Goal: Information Seeking & Learning: Check status

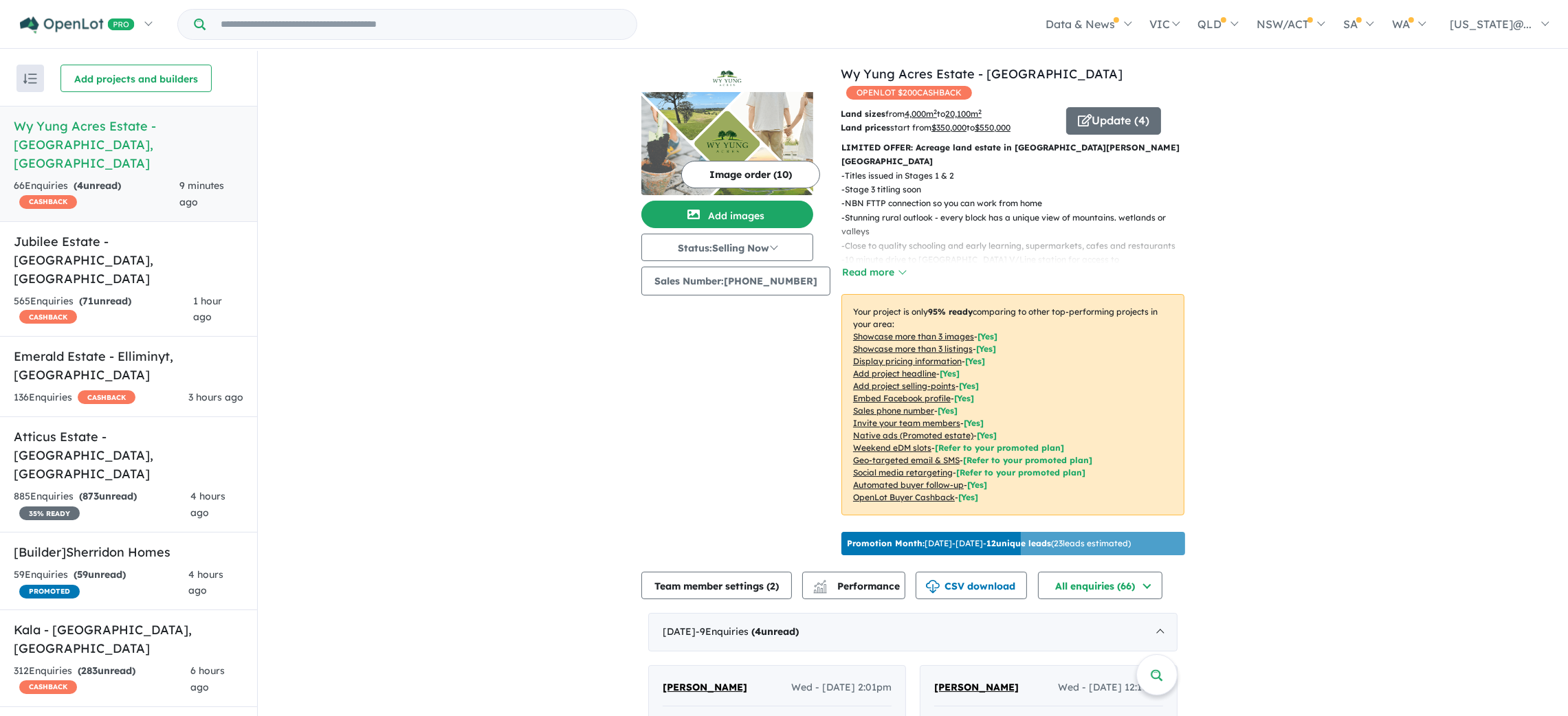
click at [155, 178] on div "66 Enquir ies ( 4 unread) CASHBACK" at bounding box center [97, 194] width 166 height 33
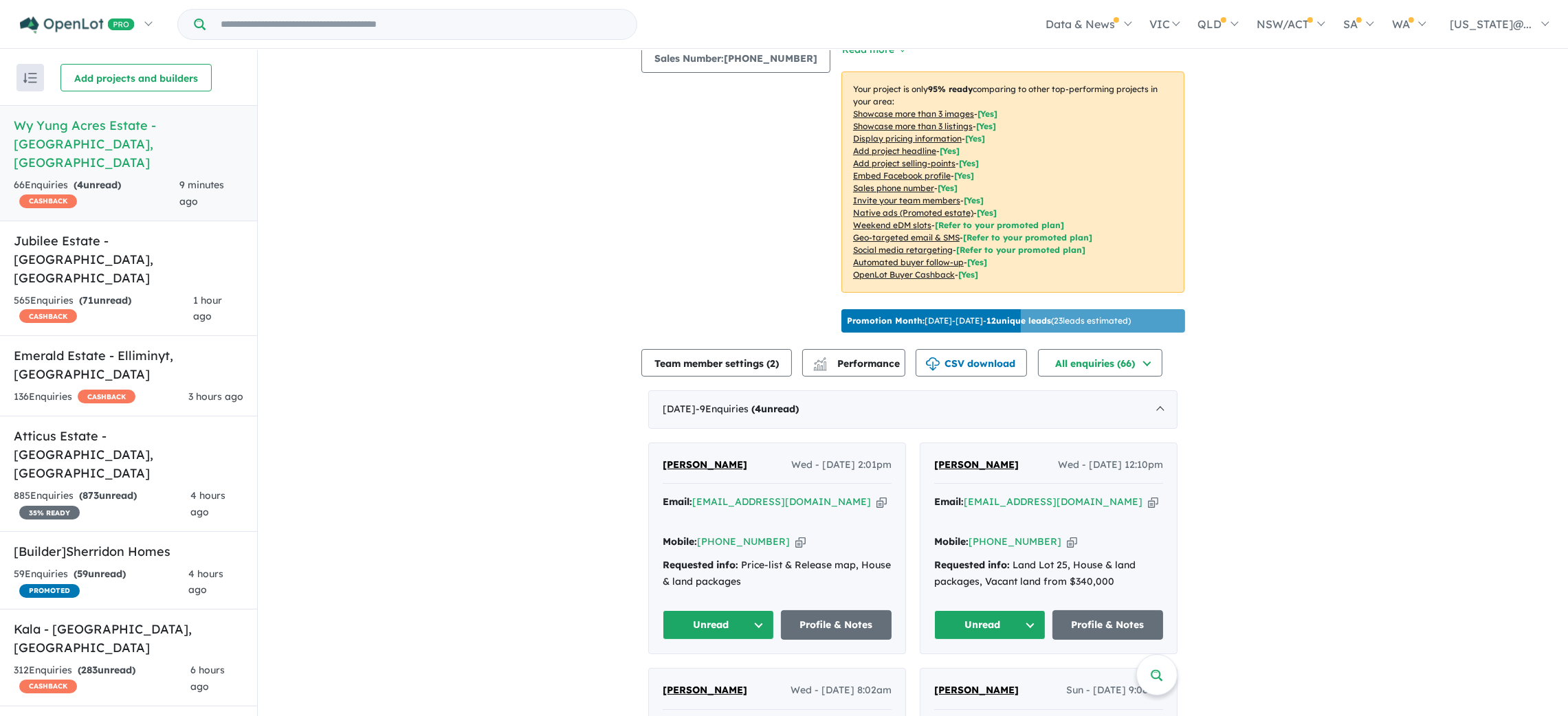
scroll to position [454, 0]
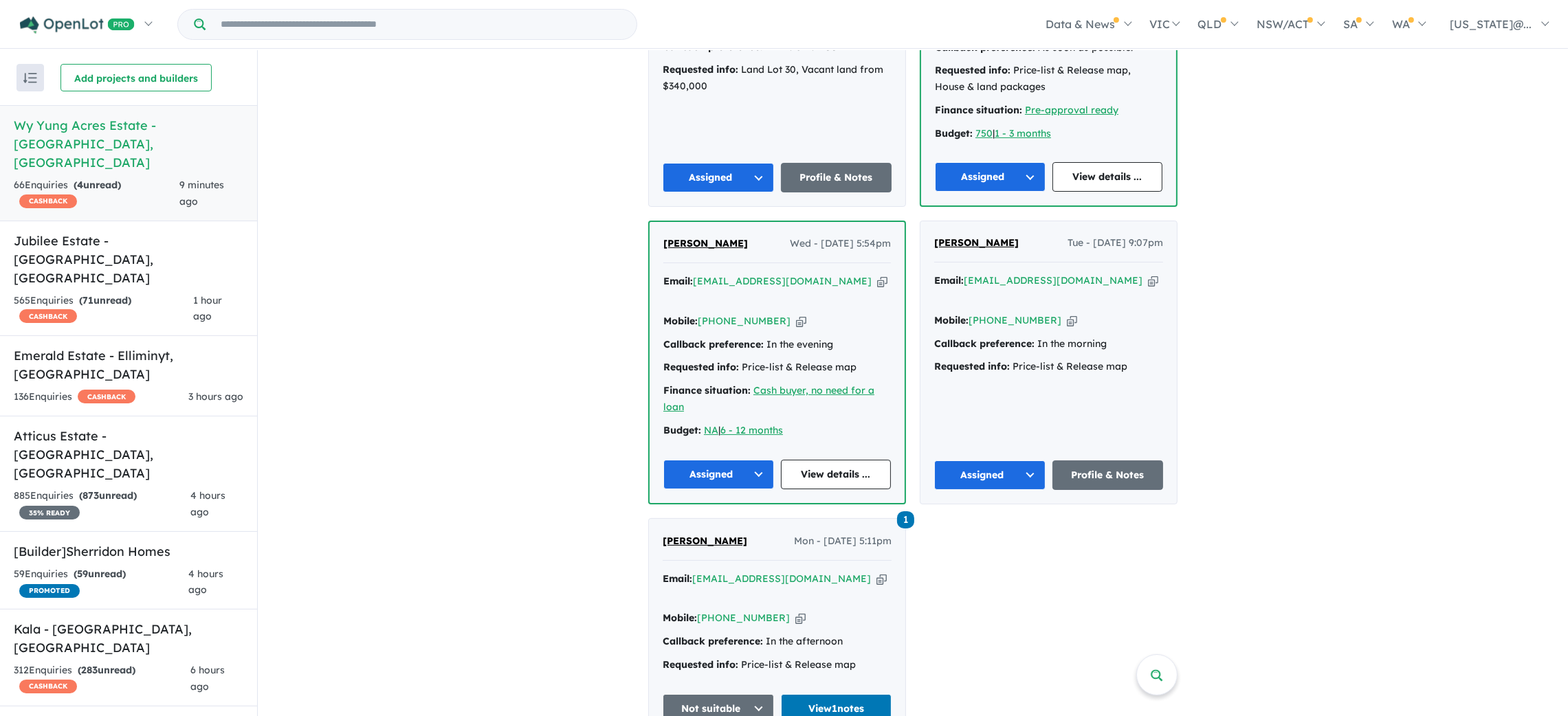
scroll to position [1278, 0]
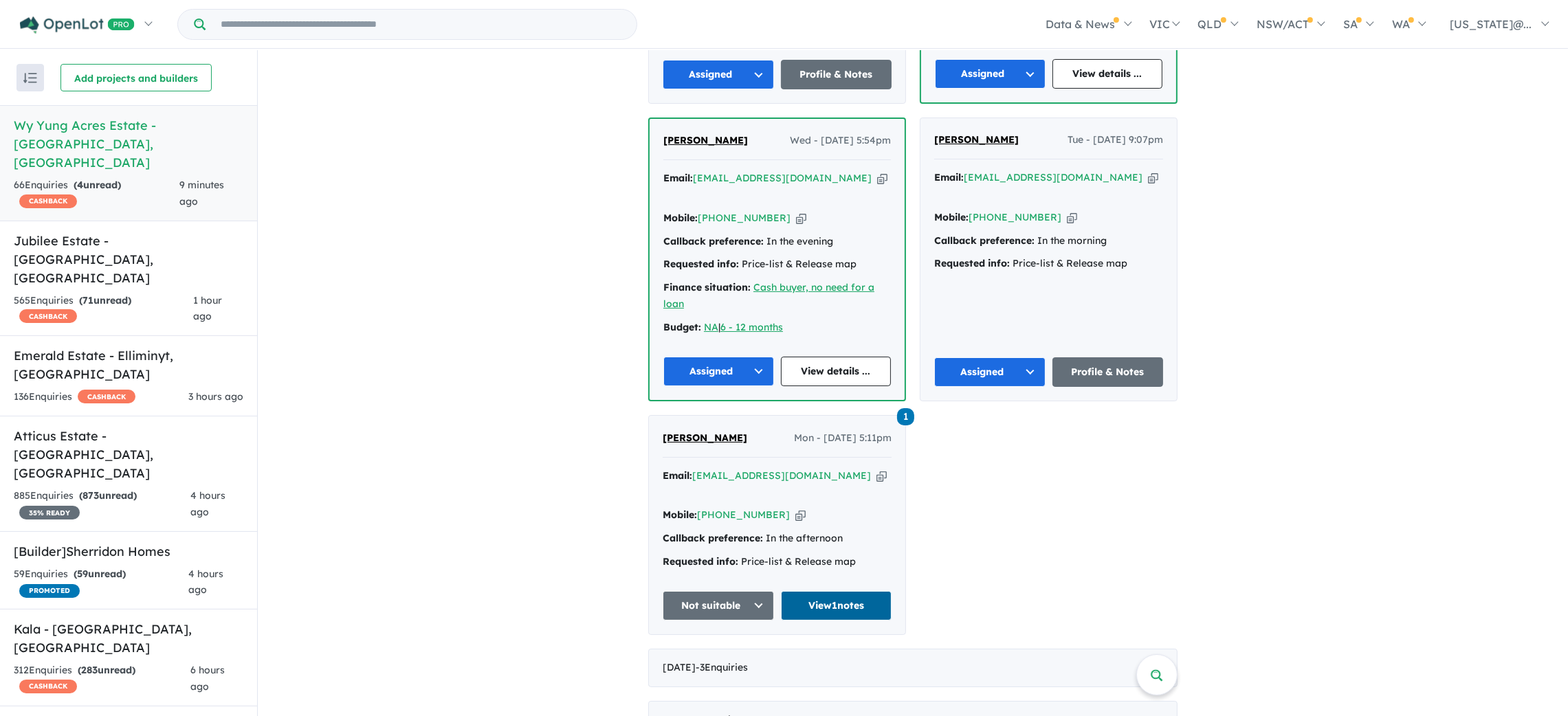
click at [847, 591] on link "View 1 notes" at bounding box center [837, 605] width 111 height 30
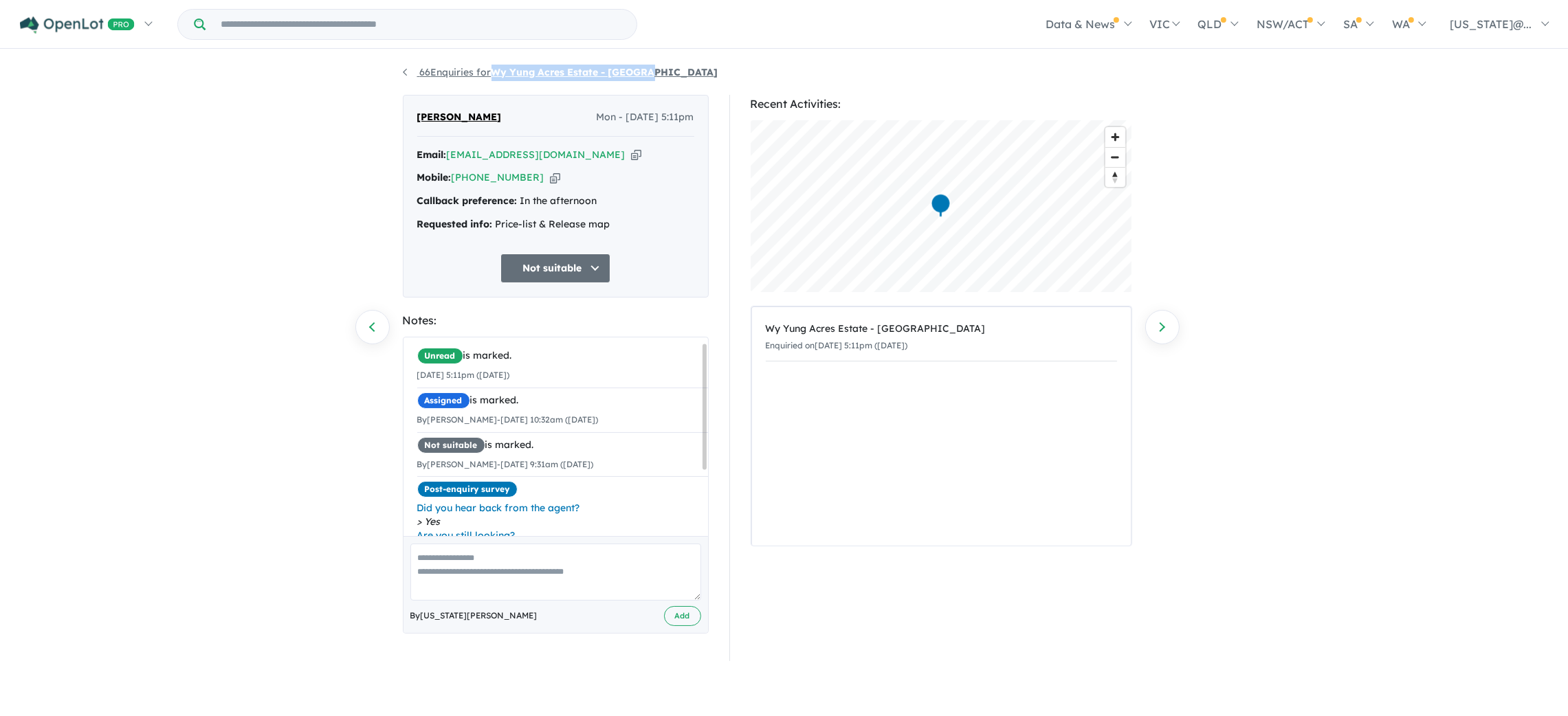
drag, startPoint x: 662, startPoint y: 71, endPoint x: 494, endPoint y: 72, distance: 168.0
click at [494, 72] on ul "66 Enquiries for Wy Yung Acres Estate - Wy Yung" at bounding box center [785, 73] width 763 height 16
copy strong "Wy Yung Acres Estate - [GEOGRAPHIC_DATA]"
